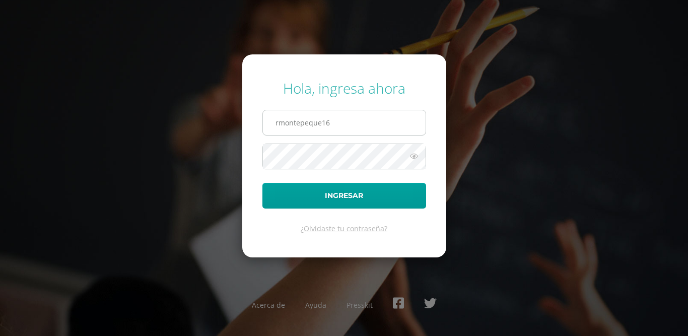
type input "[EMAIL_ADDRESS][DOMAIN_NAME]"
click at [262, 183] on button "Ingresar" at bounding box center [344, 196] width 164 height 26
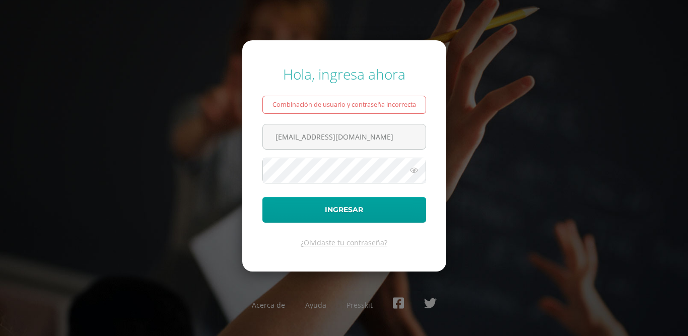
click at [417, 169] on icon at bounding box center [413, 170] width 13 height 12
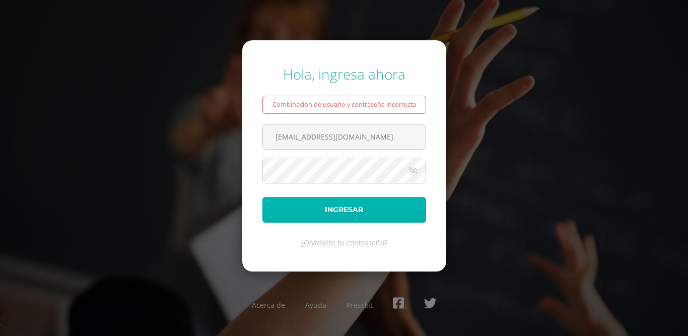
click at [357, 213] on button "Ingresar" at bounding box center [344, 210] width 164 height 26
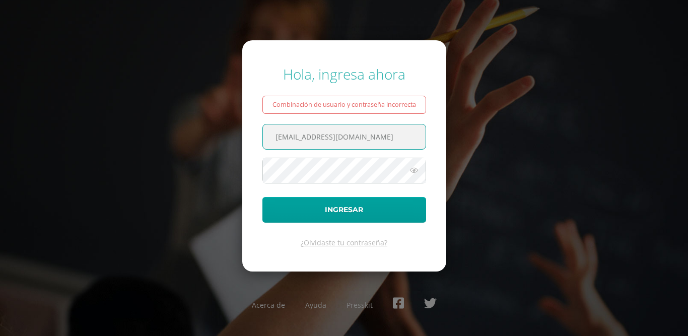
click at [414, 141] on input "[EMAIL_ADDRESS][DOMAIN_NAME]" at bounding box center [344, 136] width 163 height 25
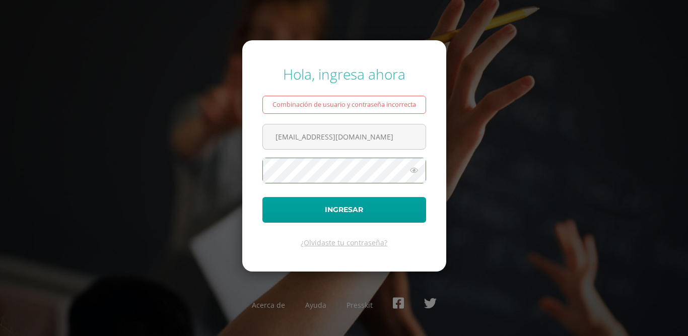
click at [262, 197] on button "Ingresar" at bounding box center [344, 210] width 164 height 26
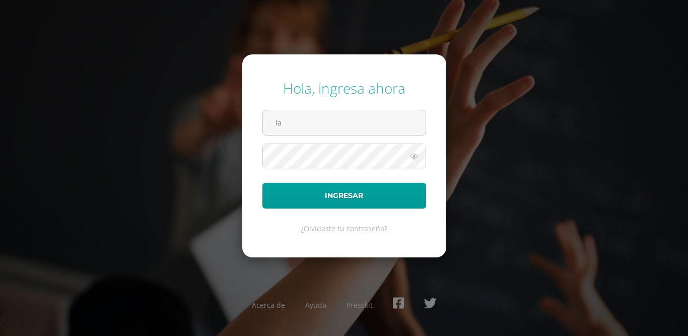
type input "l"
type input "[EMAIL_ADDRESS][DOMAIN_NAME]"
click at [262, 183] on button "Ingresar" at bounding box center [344, 196] width 164 height 26
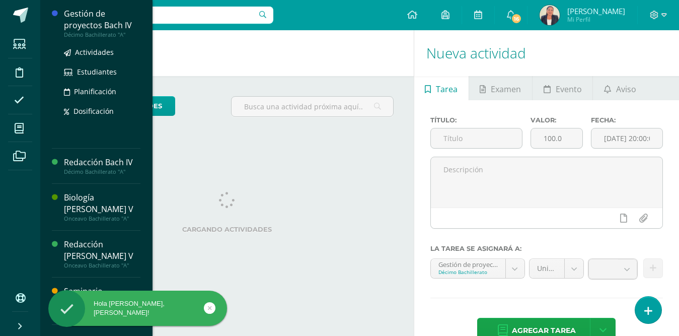
click at [83, 18] on div "Gestión de proyectos Bach IV" at bounding box center [102, 19] width 77 height 23
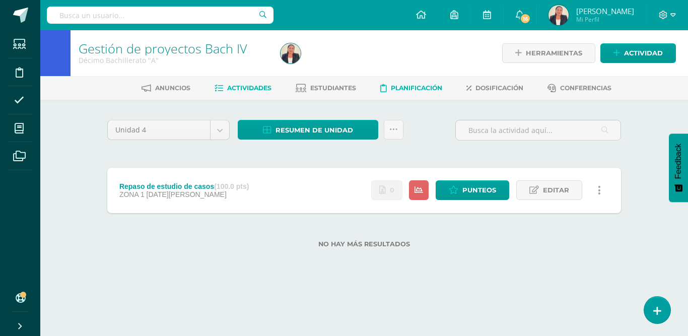
click at [426, 86] on span "Planificación" at bounding box center [416, 88] width 51 height 8
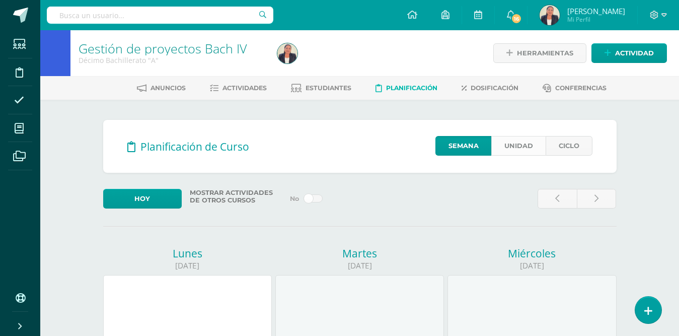
click at [517, 144] on link "Unidad" at bounding box center [518, 146] width 54 height 20
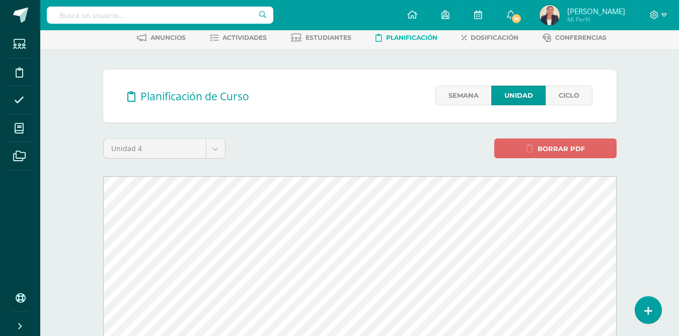
scroll to position [151, 0]
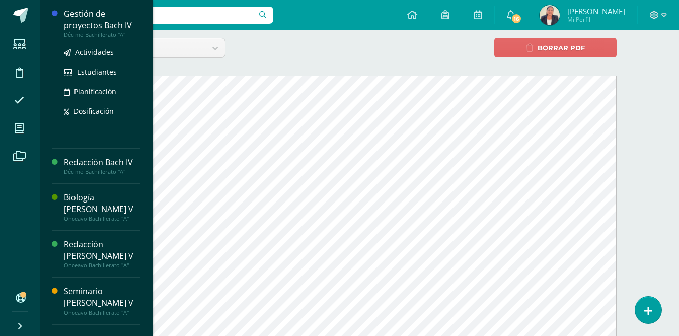
click at [106, 16] on div "Gestión de proyectos Bach IV" at bounding box center [102, 19] width 77 height 23
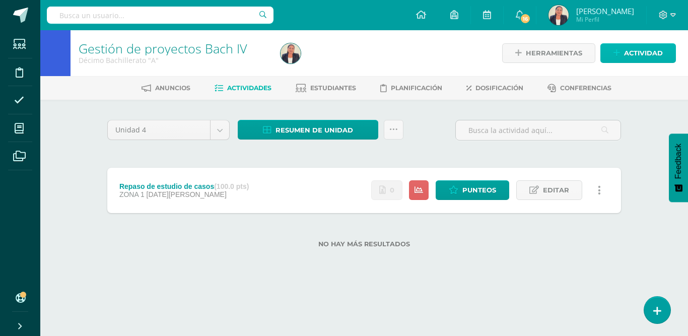
click at [636, 52] on span "Actividad" at bounding box center [643, 53] width 39 height 19
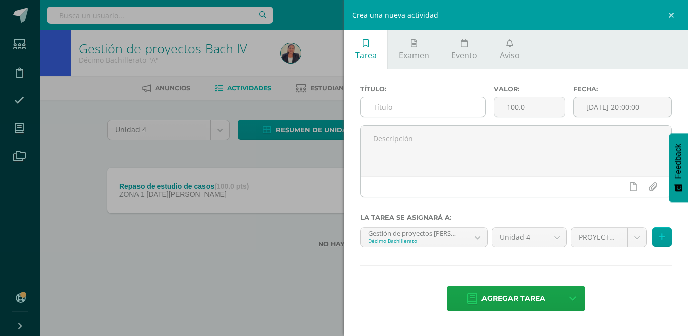
click at [419, 105] on input "text" at bounding box center [422, 107] width 124 height 20
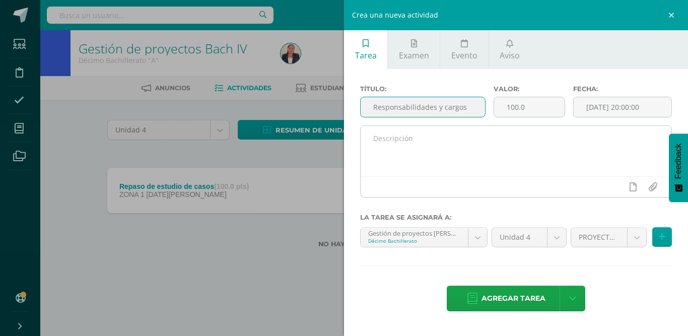
type input "Responsabilidades y cargos"
click at [554, 147] on textarea at bounding box center [515, 151] width 311 height 50
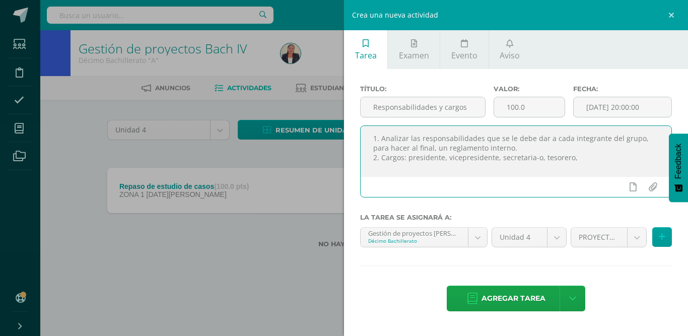
click at [582, 159] on textarea "1. Analizar las responsabilidades que se le debe dar a cada integrante del grup…" at bounding box center [515, 151] width 311 height 50
click at [574, 158] on textarea "1. Analizar las responsabilidades que se le debe dar a cada integrante del grup…" at bounding box center [515, 151] width 311 height 50
click at [547, 170] on textarea "1. Analizar las responsabilidades que se le debe dar a cada integrante del grup…" at bounding box center [515, 151] width 311 height 50
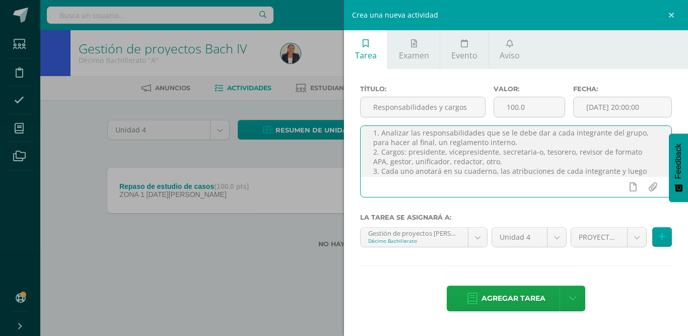
scroll to position [15, 0]
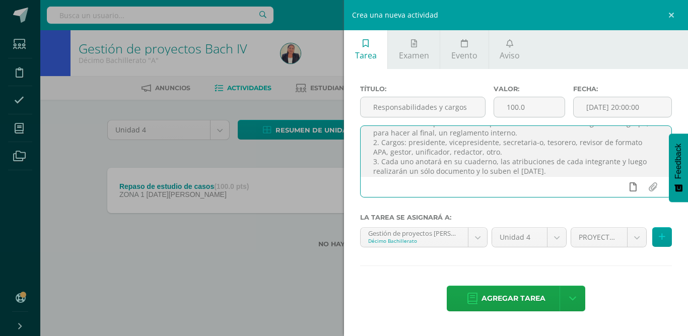
type textarea "1. Analizar las responsabilidades que se le debe dar a cada integrante del grup…"
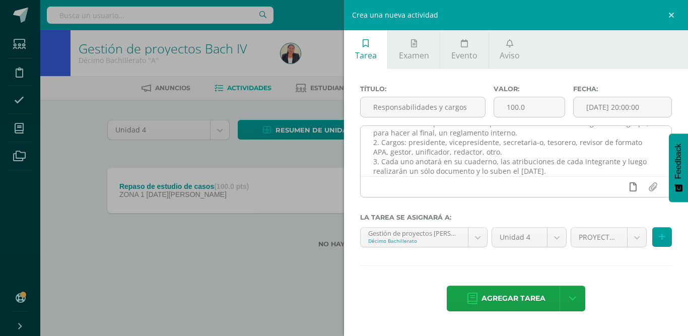
click at [632, 188] on icon at bounding box center [632, 186] width 7 height 9
click at [615, 185] on icon at bounding box center [613, 186] width 9 height 9
click at [613, 190] on icon at bounding box center [613, 186] width 9 height 9
click at [614, 186] on icon at bounding box center [613, 186] width 9 height 9
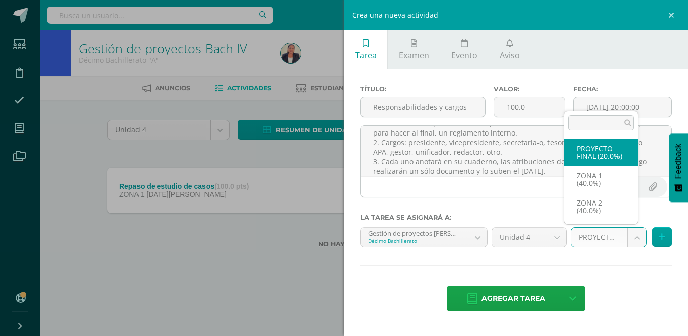
click at [639, 236] on body "Estudiantes Disciplina Asistencia Mis cursos Archivos Soporte Ayuda Reportar un…" at bounding box center [344, 140] width 688 height 280
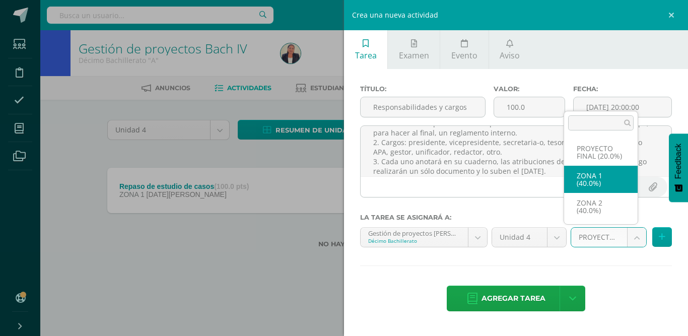
select select "29344"
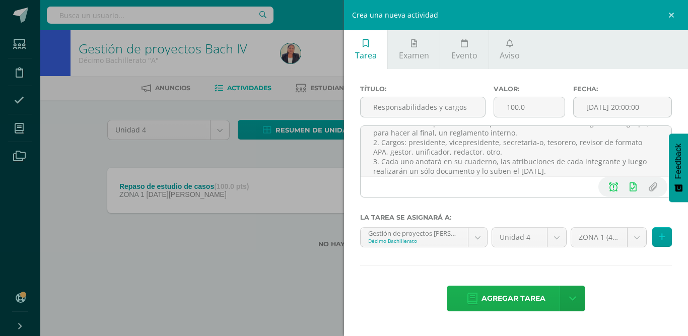
click at [532, 298] on span "Agregar tarea" at bounding box center [513, 298] width 64 height 25
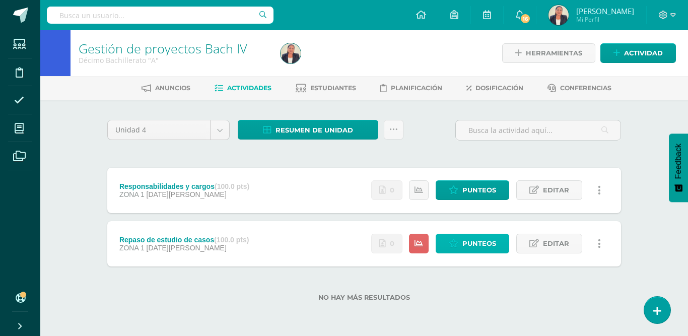
click at [487, 244] on span "Punteos" at bounding box center [479, 243] width 34 height 19
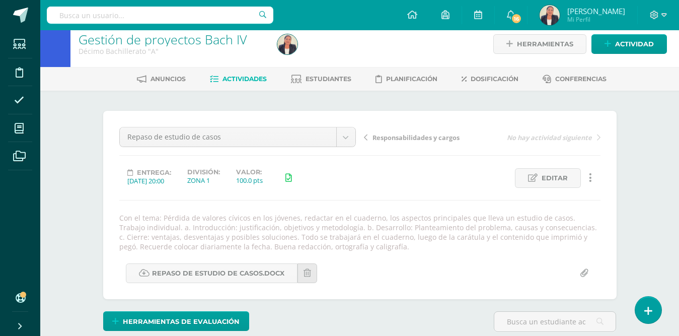
scroll to position [10, 0]
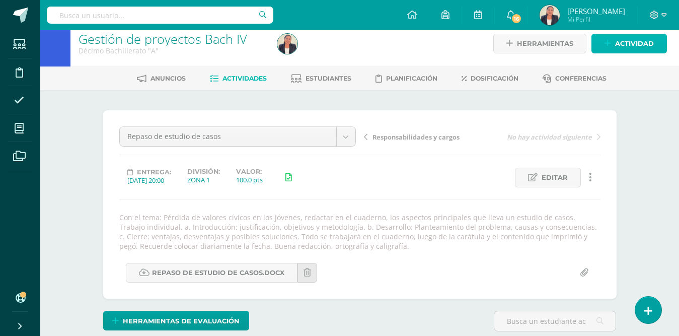
click at [610, 41] on icon at bounding box center [608, 43] width 7 height 9
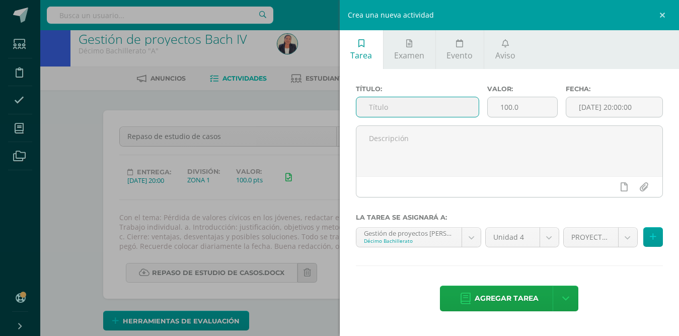
click at [426, 105] on input "text" at bounding box center [417, 107] width 122 height 20
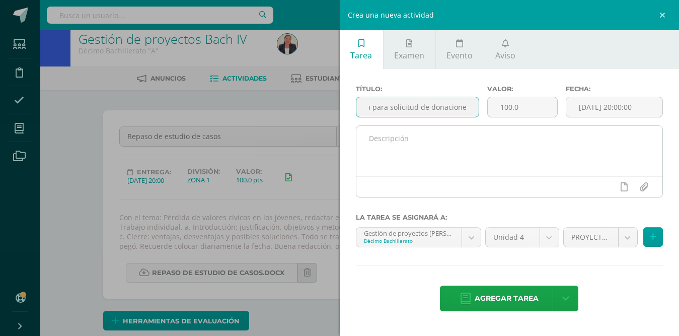
type input "Carta para solicitud de donaciones"
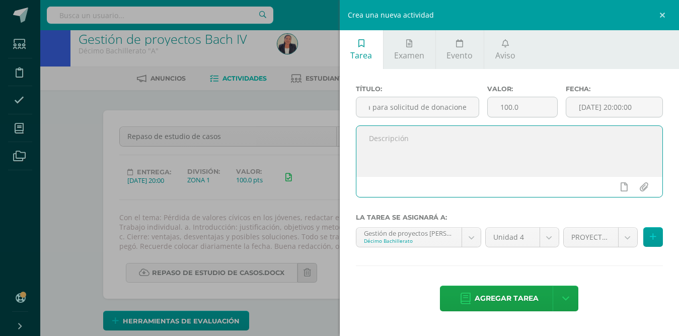
scroll to position [0, 0]
click at [462, 146] on textarea at bounding box center [509, 151] width 307 height 50
type textarea "Elaborar su carta de solicitud en forma individual."
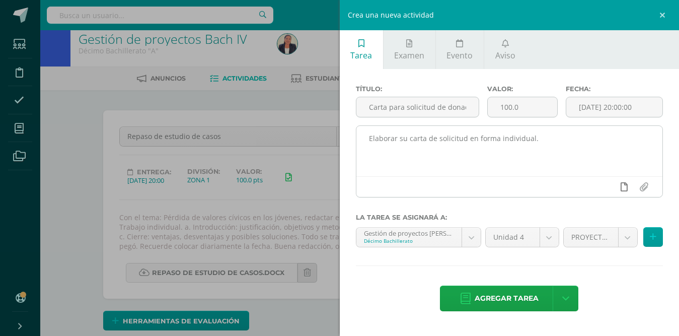
click at [623, 185] on icon at bounding box center [624, 186] width 7 height 9
click at [604, 187] on icon at bounding box center [604, 186] width 9 height 9
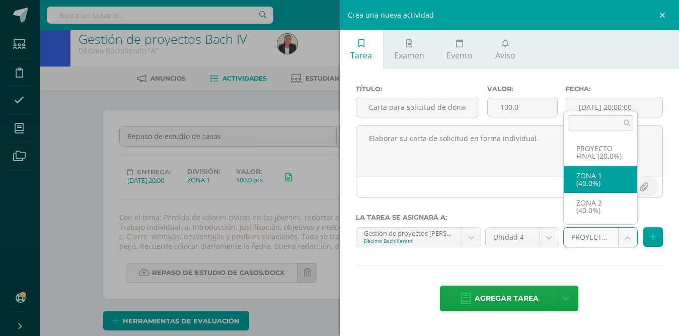
select select "29344"
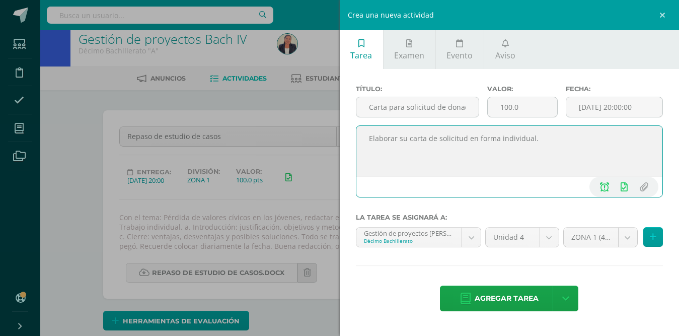
click at [547, 139] on textarea "Elaborar su carta de solicitud en forma individual." at bounding box center [509, 151] width 307 height 50
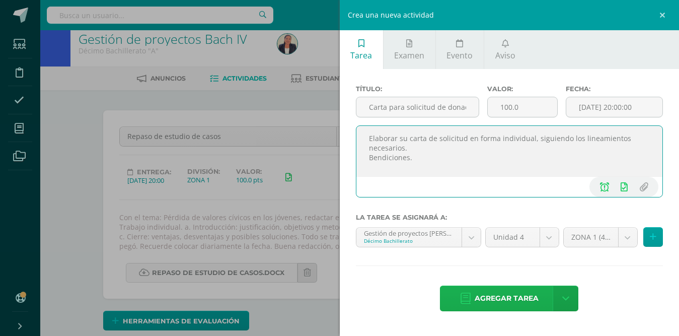
type textarea "Elaborar su carta de solicitud en forma individual, siguiendo los lineamientos …"
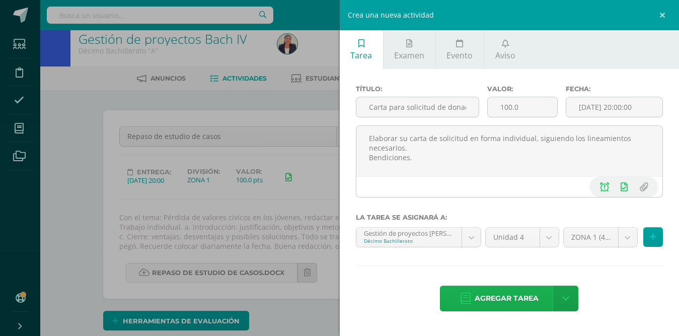
click at [521, 299] on span "Agregar tarea" at bounding box center [507, 298] width 64 height 25
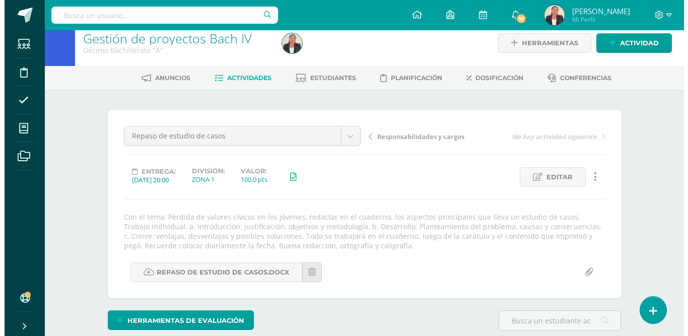
scroll to position [11, 0]
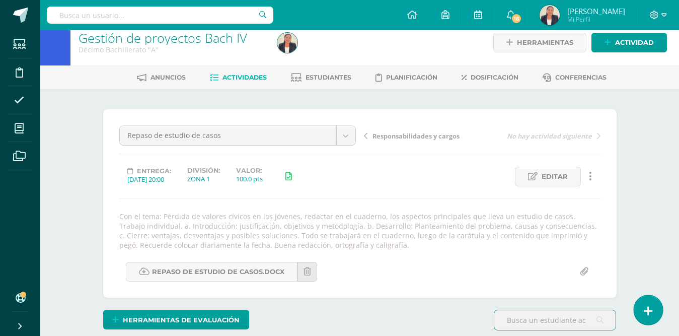
click at [648, 312] on icon at bounding box center [648, 311] width 9 height 12
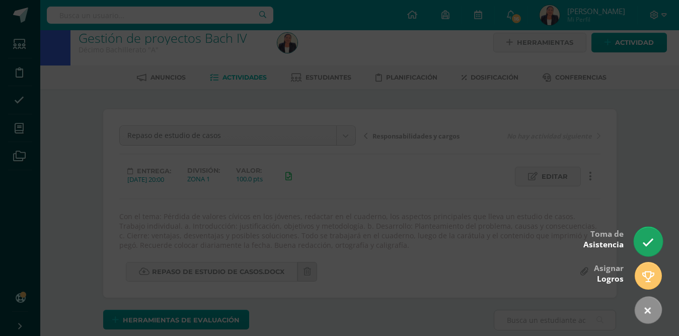
click at [646, 241] on icon at bounding box center [648, 243] width 12 height 12
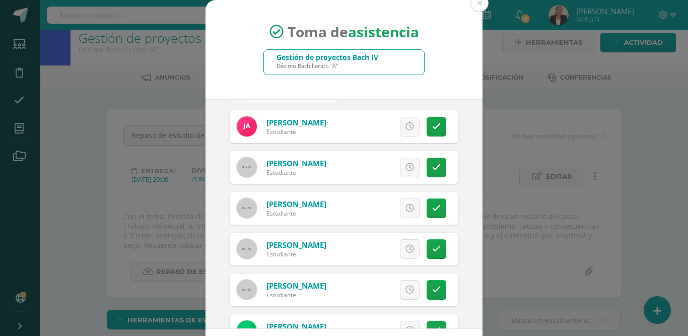
scroll to position [103, 0]
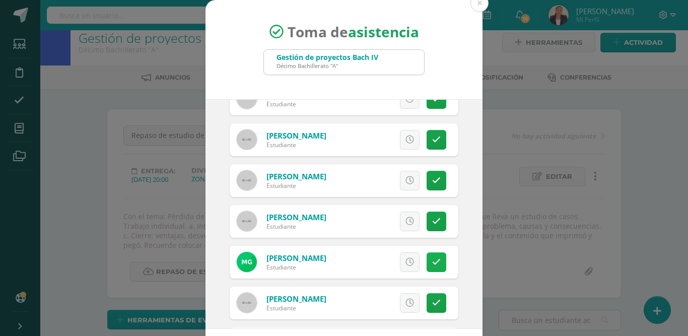
click at [426, 260] on link at bounding box center [436, 262] width 20 height 20
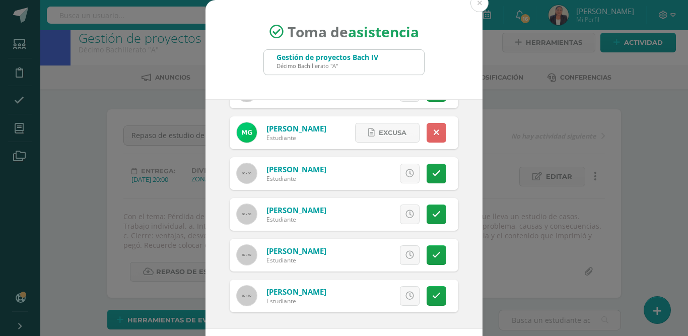
scroll to position [45, 0]
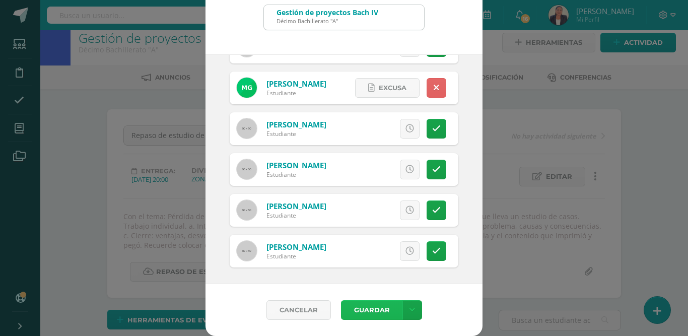
click at [370, 307] on button "Guardar" at bounding box center [371, 310] width 61 height 20
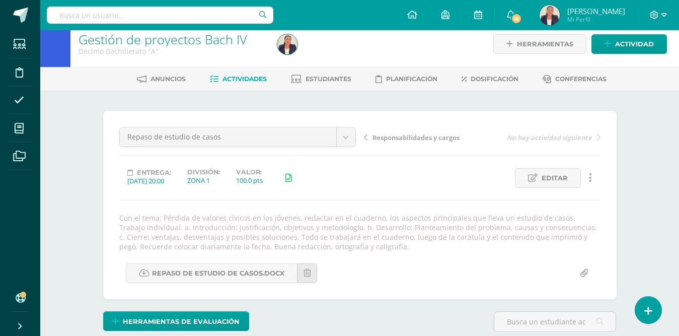
scroll to position [10, 0]
drag, startPoint x: 0, startPoint y: 0, endPoint x: 443, endPoint y: 181, distance: 478.7
click at [404, 181] on div "Entrega: 2025/08/07 20:00 División: ZONA 1 Valor: 100.0 pts Editar Ocultar Hist…" at bounding box center [359, 178] width 489 height 20
click at [368, 135] on link "Responsabilidades y cargos" at bounding box center [423, 136] width 118 height 10
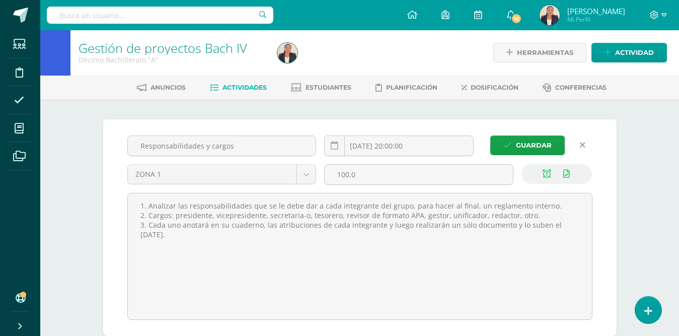
scroll to position [1, 0]
click at [258, 88] on span "Actividades" at bounding box center [245, 87] width 44 height 8
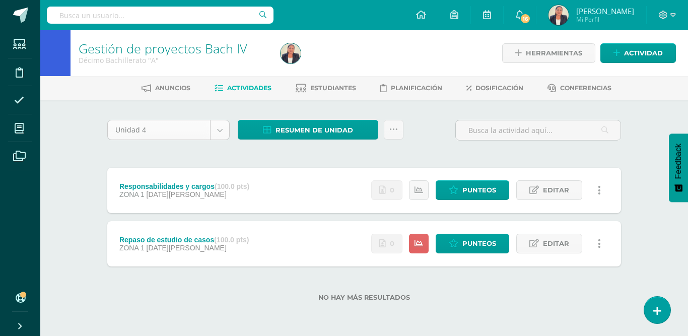
click at [217, 130] on body "Estudiantes Disciplina Asistencia Mis cursos Archivos Soporte Ayuda Reportar un…" at bounding box center [344, 166] width 688 height 333
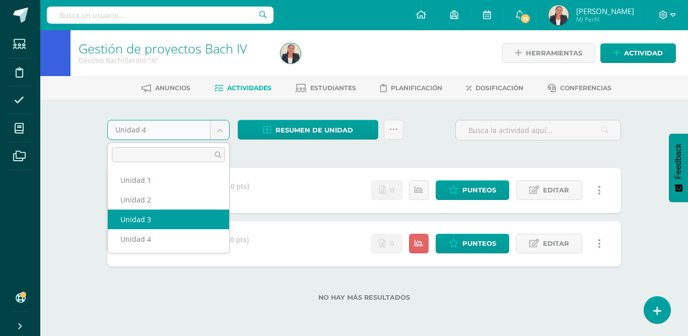
select select "Unidad 3"
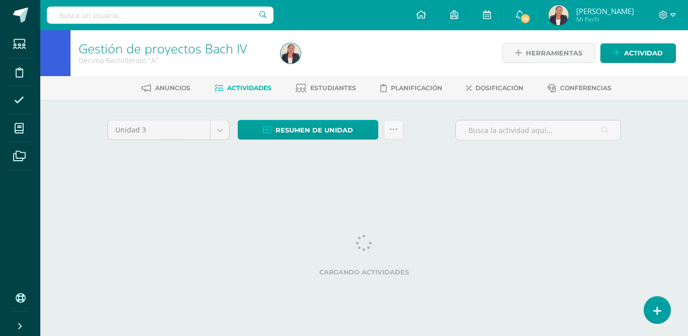
click at [288, 128] on span "Resumen de unidad" at bounding box center [314, 130] width 78 height 19
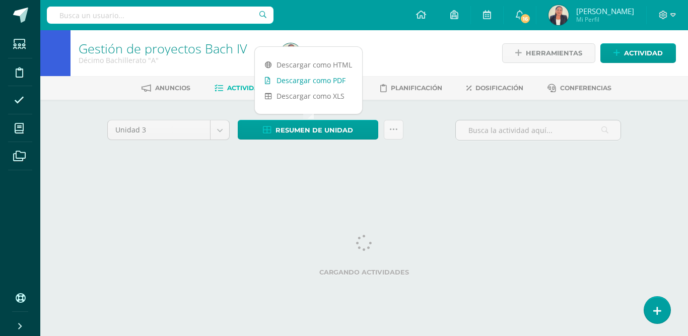
click at [336, 80] on link "Descargar como PDF" at bounding box center [308, 80] width 107 height 16
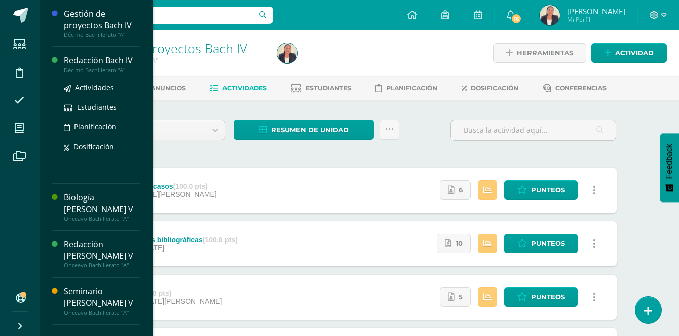
click at [122, 62] on div "Redacción Bach IV" at bounding box center [102, 61] width 77 height 12
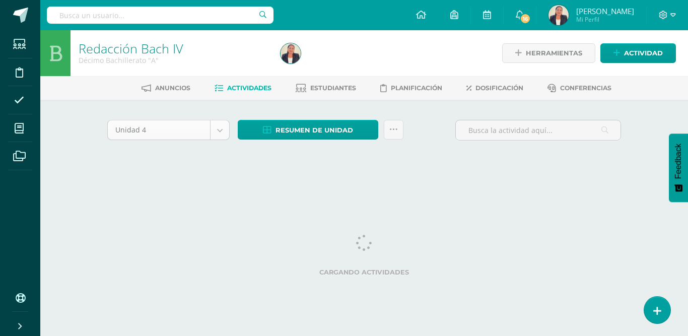
click at [219, 131] on body "Estudiantes Disciplina Asistencia Mis cursos Archivos Soporte Ayuda Reportar un…" at bounding box center [344, 94] width 688 height 188
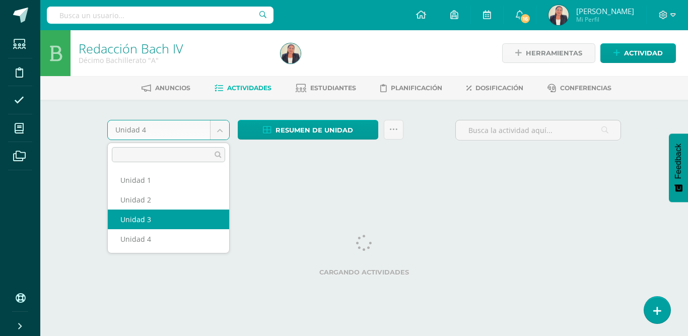
select select "Unidad 3"
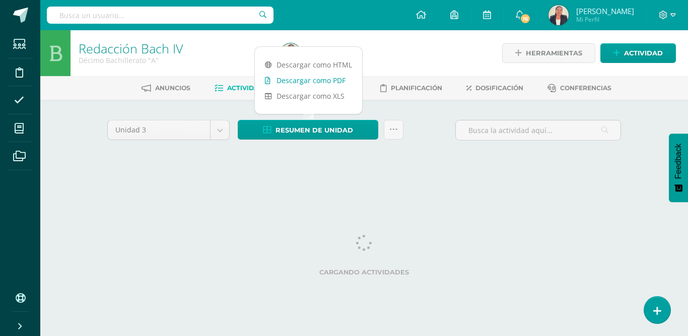
click at [315, 82] on link "Descargar como PDF" at bounding box center [308, 80] width 107 height 16
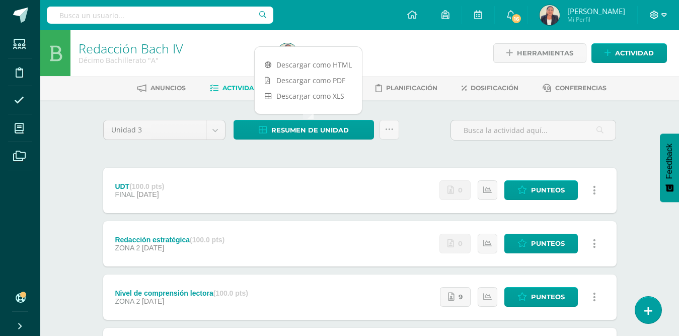
click at [656, 14] on icon at bounding box center [654, 15] width 9 height 9
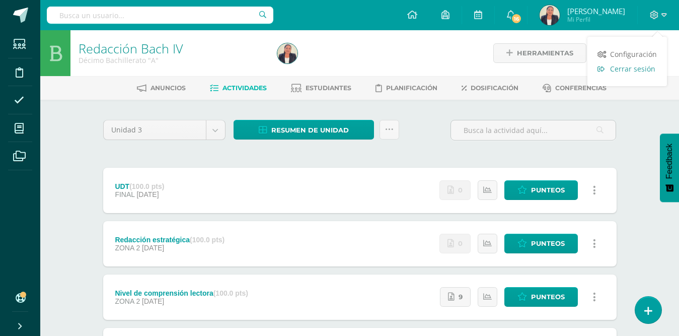
click at [639, 70] on span "Cerrar sesión" at bounding box center [632, 69] width 45 height 10
